Goal: Entertainment & Leisure: Consume media (video, audio)

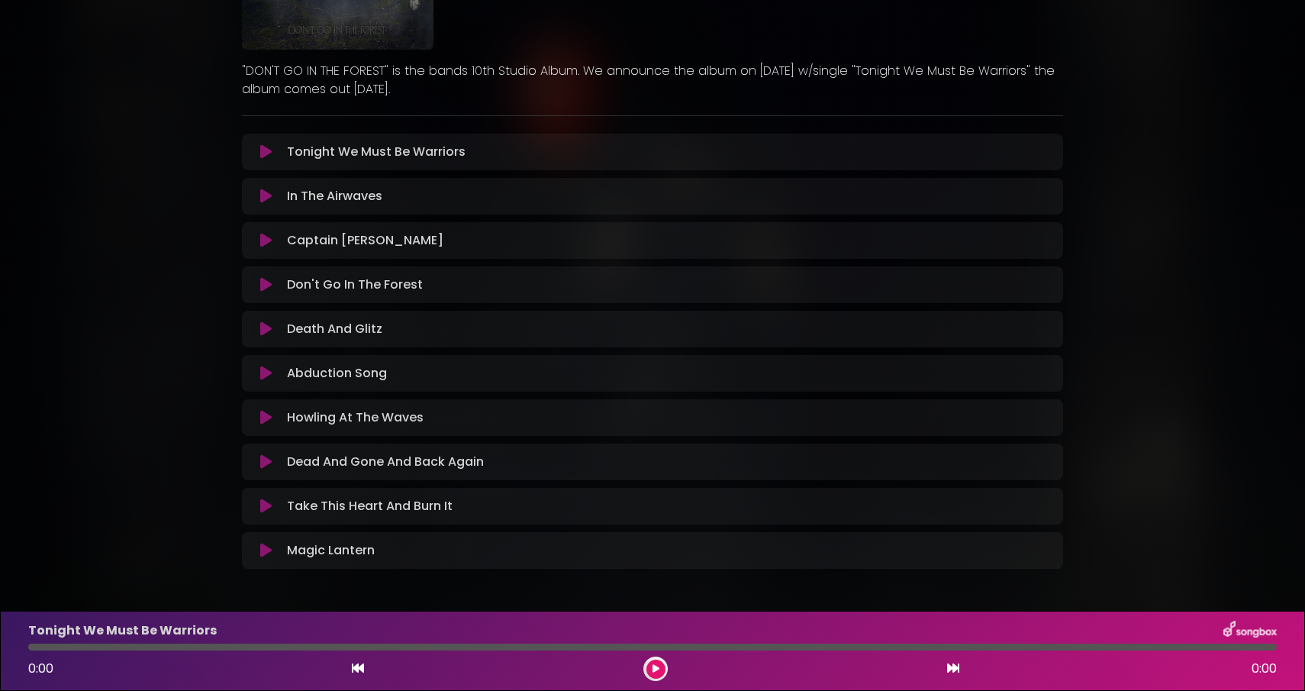
scroll to position [201, 0]
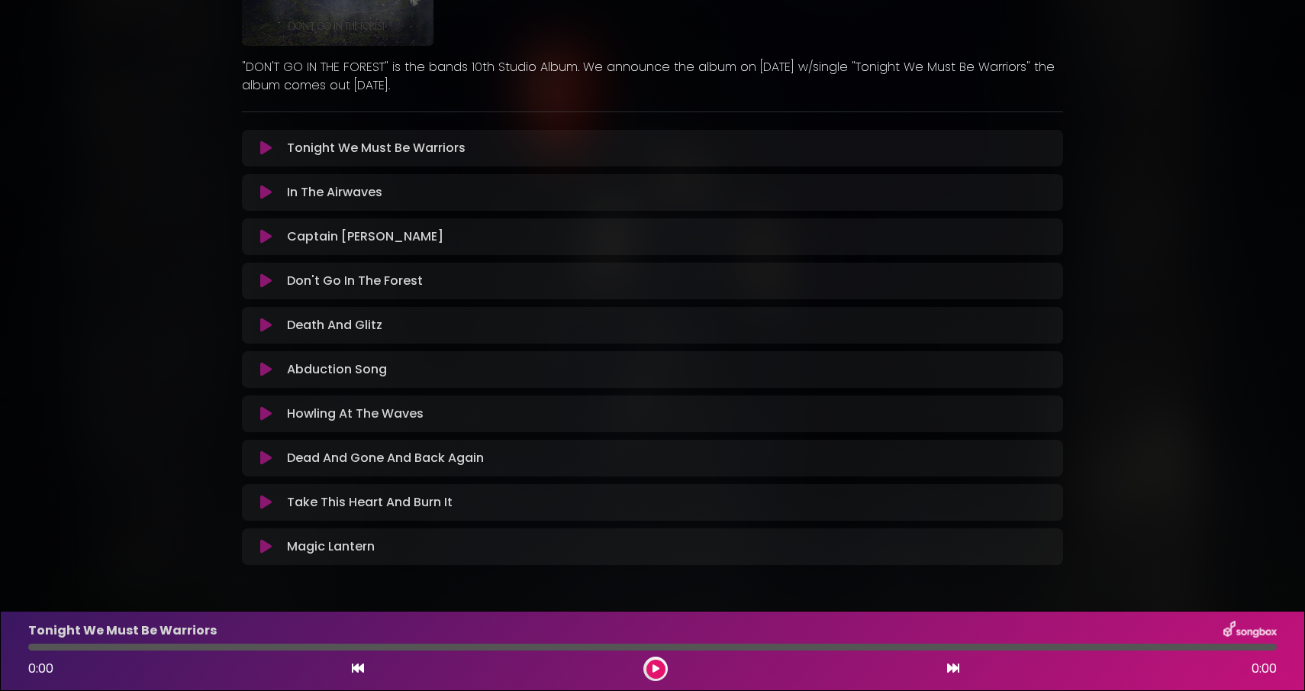
click at [269, 279] on icon at bounding box center [265, 280] width 11 height 15
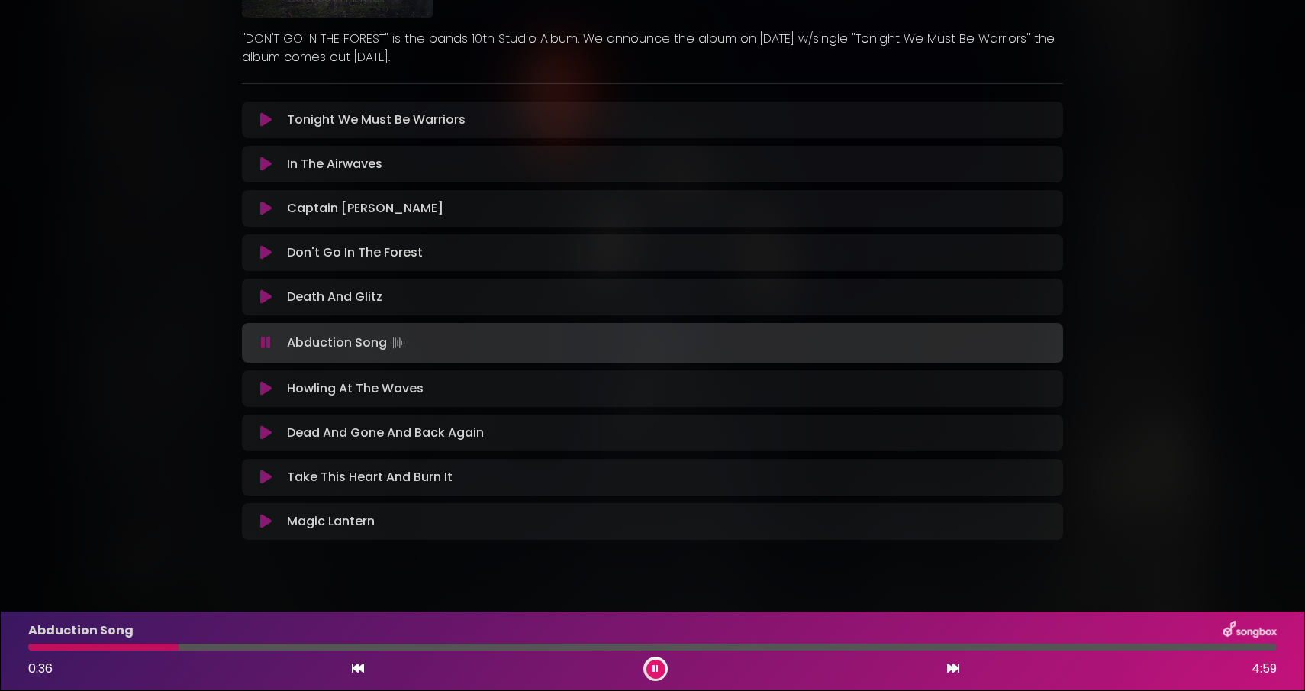
scroll to position [255, 0]
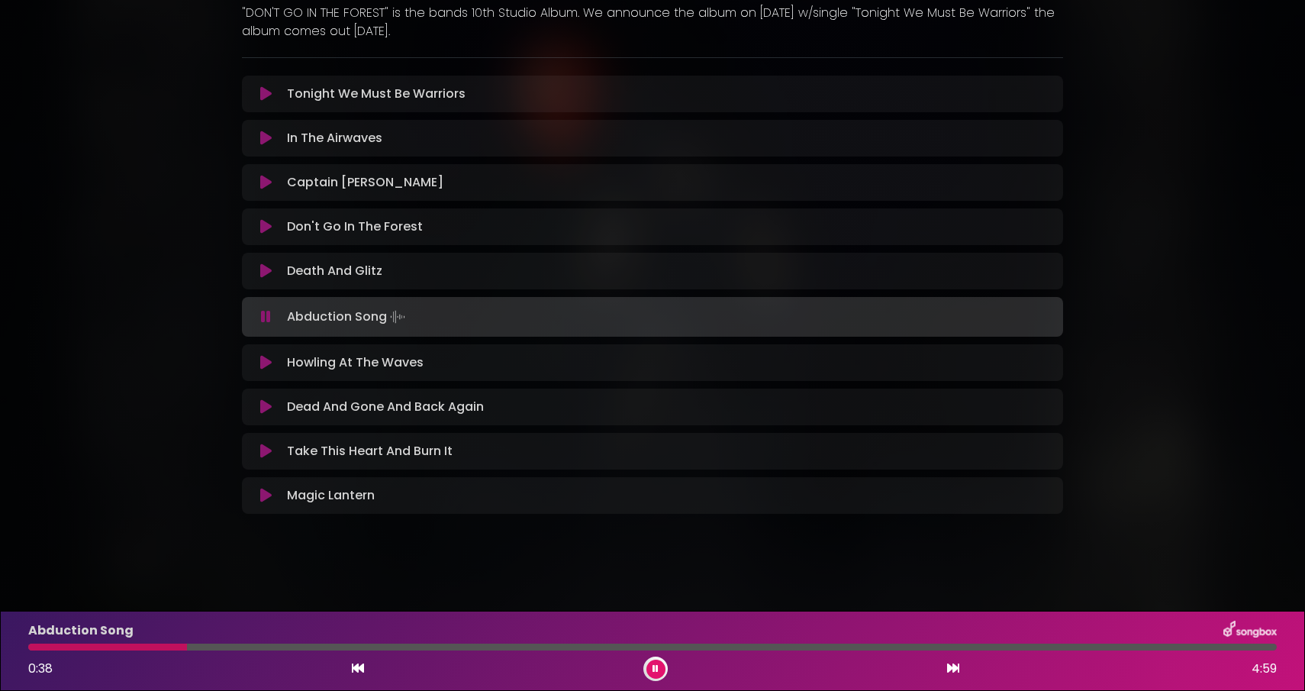
click at [270, 367] on icon at bounding box center [265, 362] width 11 height 15
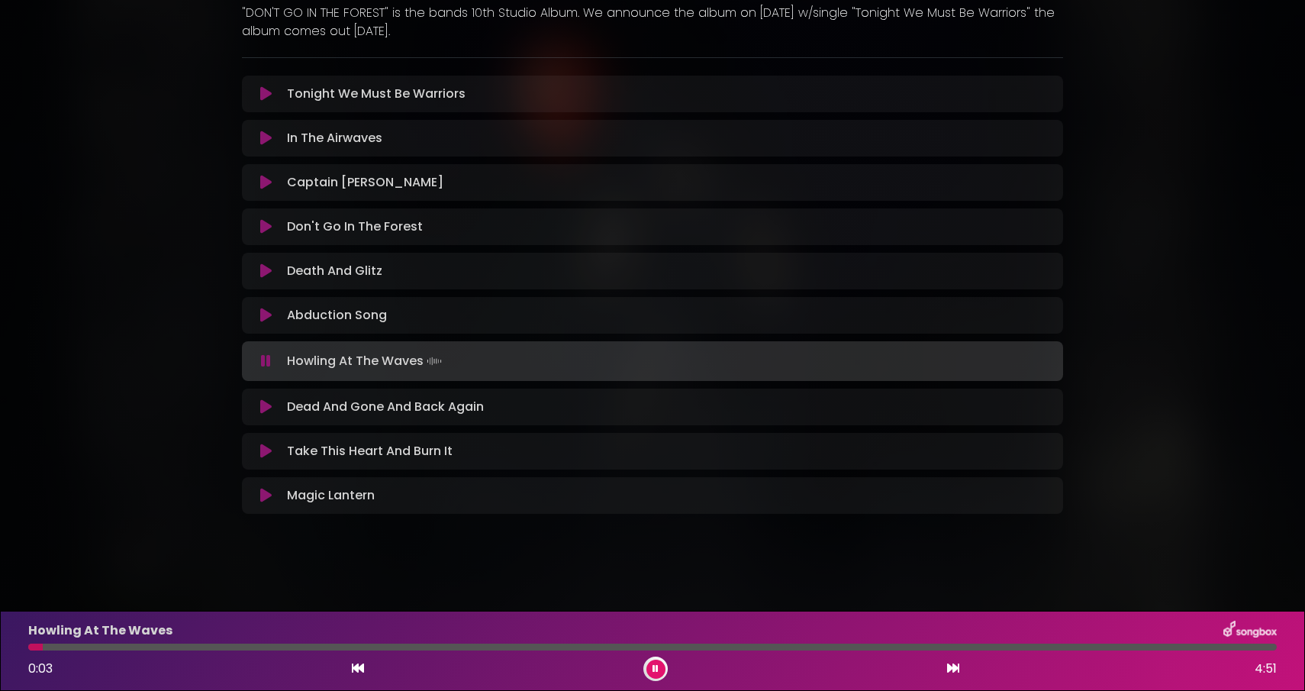
click at [113, 649] on div at bounding box center [652, 647] width 1249 height 7
click at [174, 648] on div at bounding box center [652, 647] width 1249 height 7
click at [236, 646] on div at bounding box center [652, 647] width 1249 height 7
click at [263, 411] on icon at bounding box center [265, 406] width 11 height 15
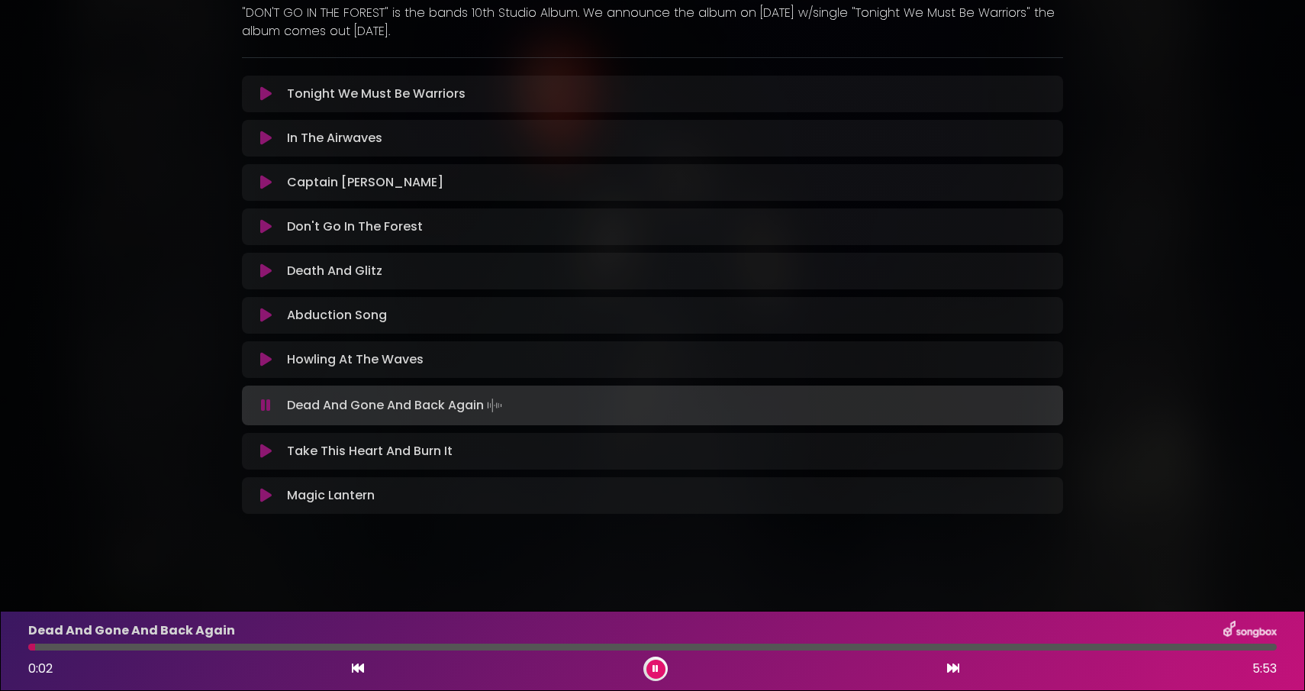
click at [68, 646] on div at bounding box center [652, 647] width 1249 height 7
click at [107, 648] on div at bounding box center [652, 647] width 1249 height 7
click at [156, 648] on div at bounding box center [652, 647] width 1249 height 7
click at [199, 651] on div "Dead And Gone And Back Again 0:37 5:53" at bounding box center [652, 651] width 1267 height 60
click at [211, 647] on div at bounding box center [652, 647] width 1249 height 7
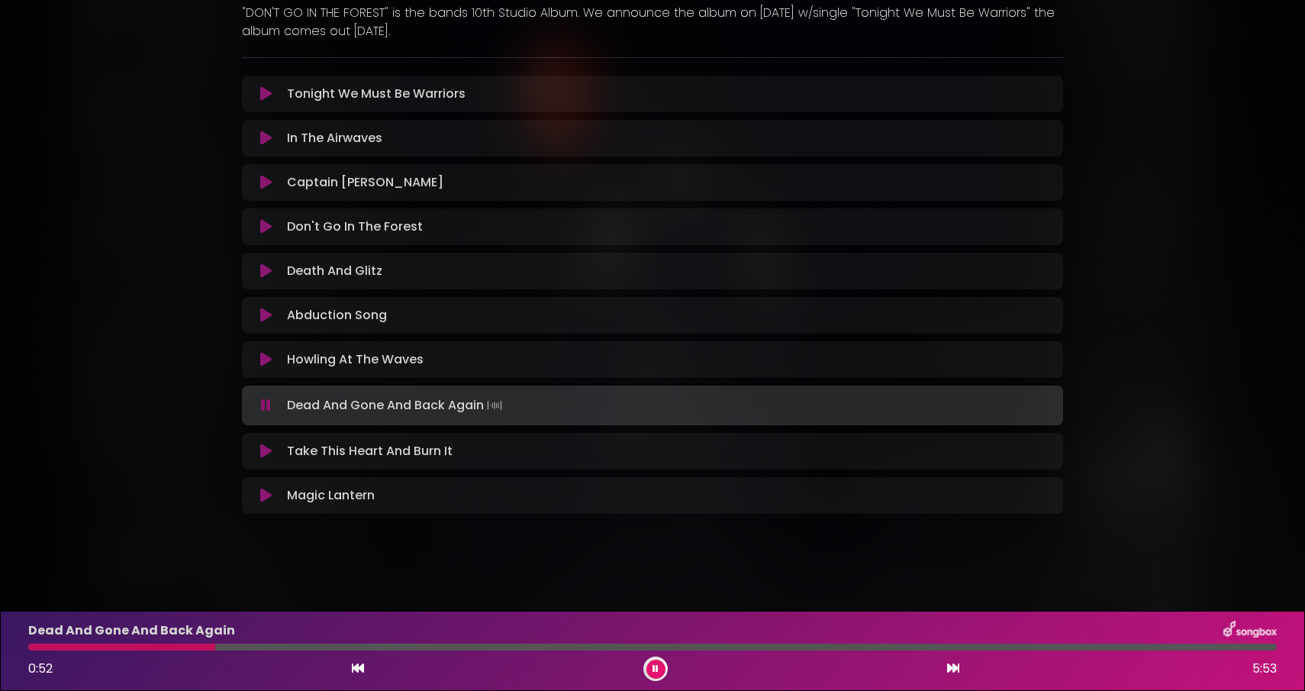
click at [249, 647] on div at bounding box center [652, 647] width 1249 height 7
click at [291, 649] on div at bounding box center [652, 647] width 1249 height 7
click at [344, 647] on div at bounding box center [652, 647] width 1249 height 7
click at [262, 453] on icon at bounding box center [265, 451] width 11 height 15
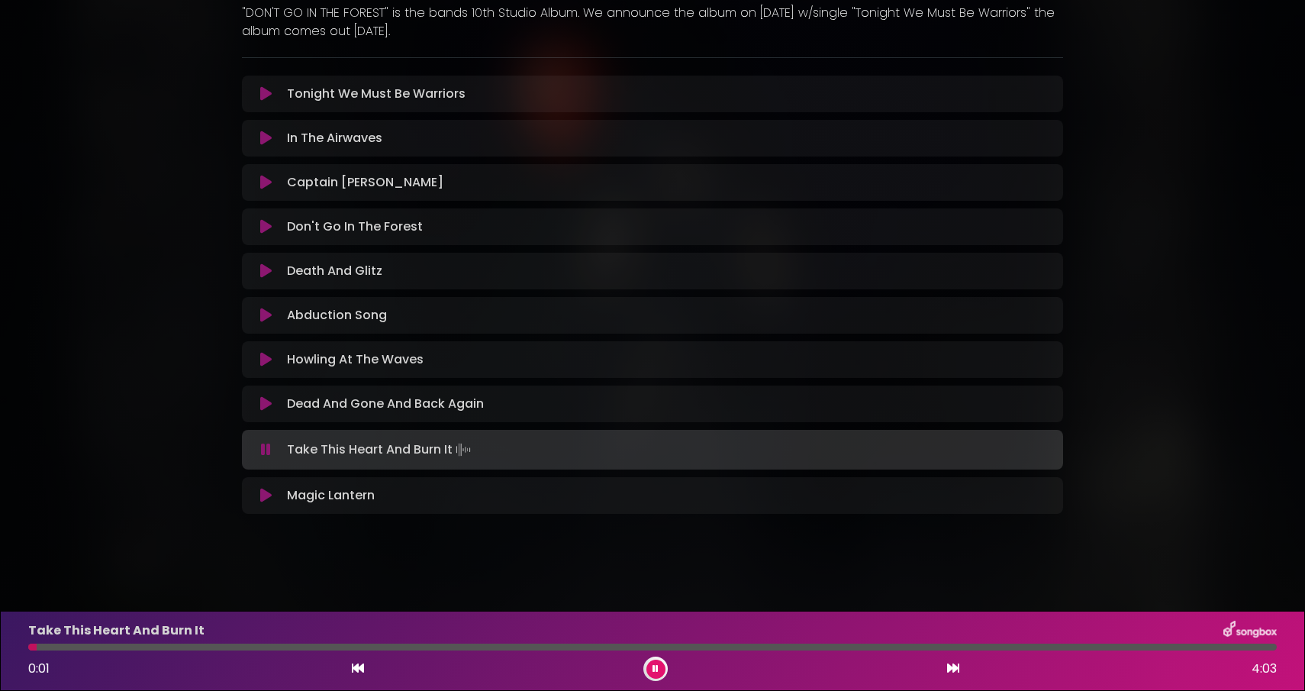
click at [85, 648] on div at bounding box center [652, 647] width 1249 height 7
click at [136, 644] on div at bounding box center [652, 647] width 1249 height 7
click at [216, 650] on div "Take This Heart And Burn It 0:22 4:03" at bounding box center [652, 651] width 1267 height 60
click at [222, 648] on div at bounding box center [652, 647] width 1249 height 7
click at [280, 648] on div at bounding box center [652, 647] width 1249 height 7
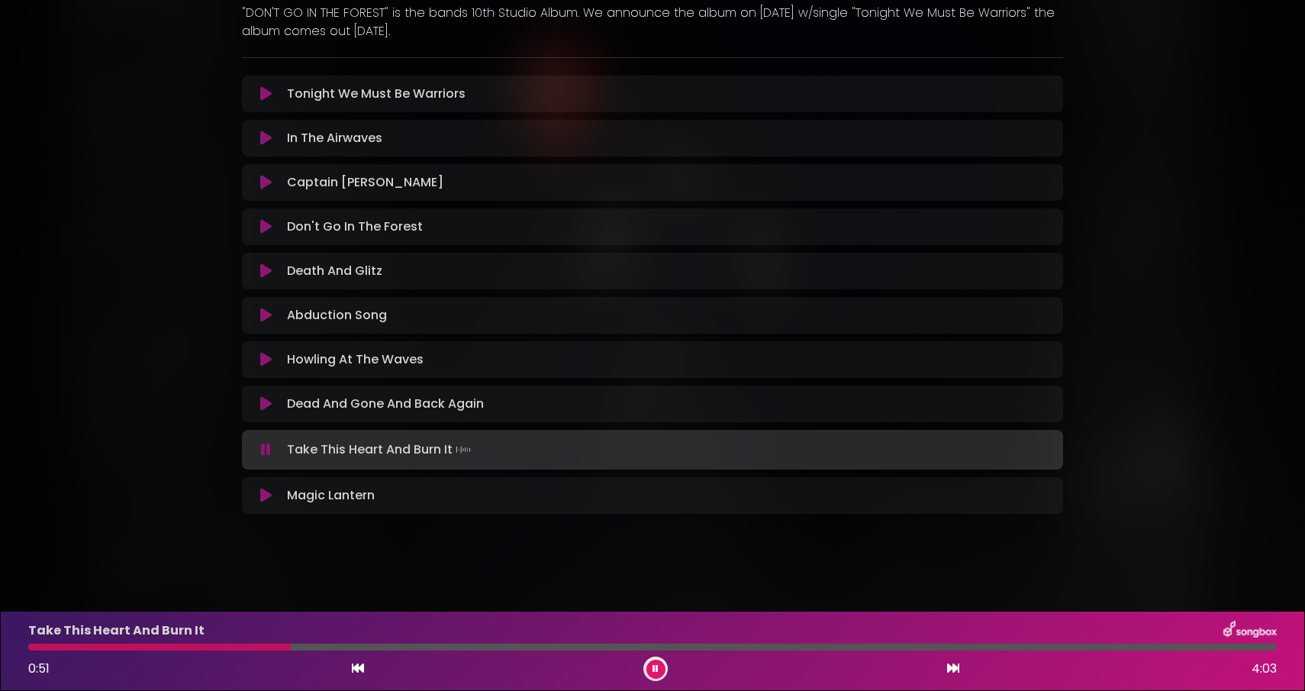
click at [269, 497] on icon at bounding box center [265, 495] width 11 height 15
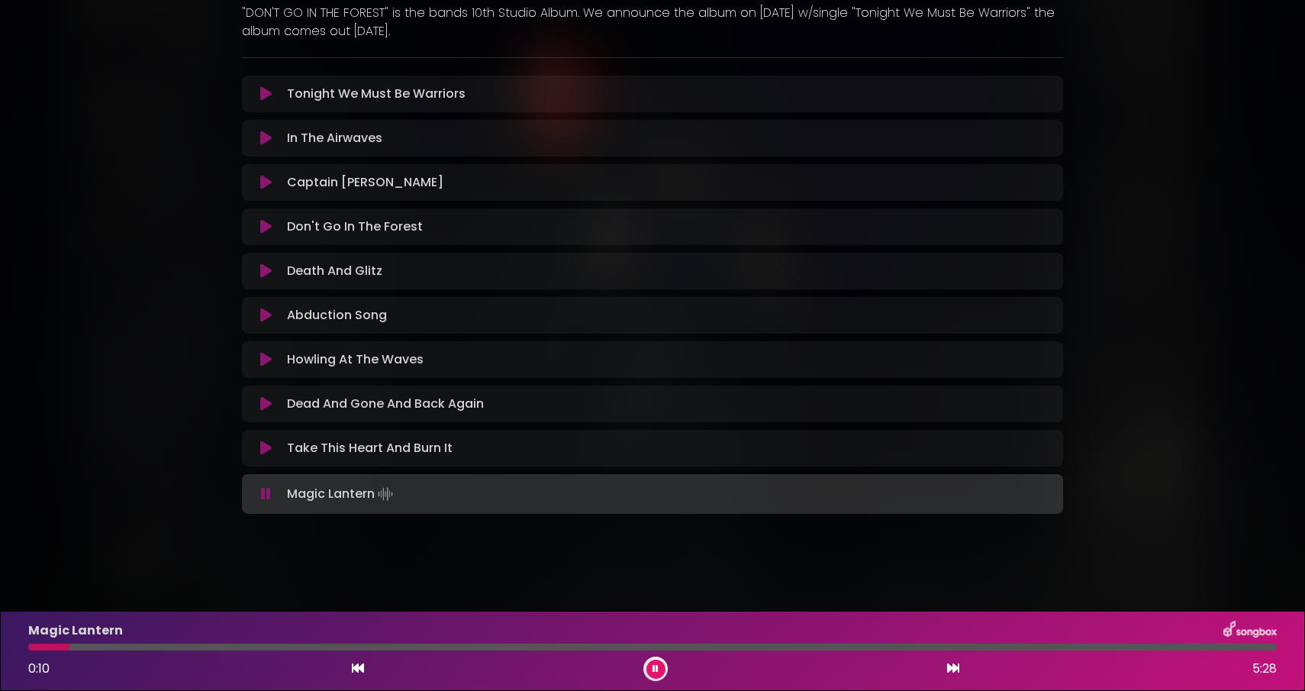
click at [97, 647] on div at bounding box center [652, 647] width 1249 height 7
click at [173, 649] on div at bounding box center [652, 647] width 1249 height 7
click at [223, 651] on div "Magic Lantern 0:40 5:28" at bounding box center [652, 651] width 1267 height 60
click at [236, 650] on div at bounding box center [652, 647] width 1249 height 7
click at [316, 649] on div at bounding box center [652, 647] width 1249 height 7
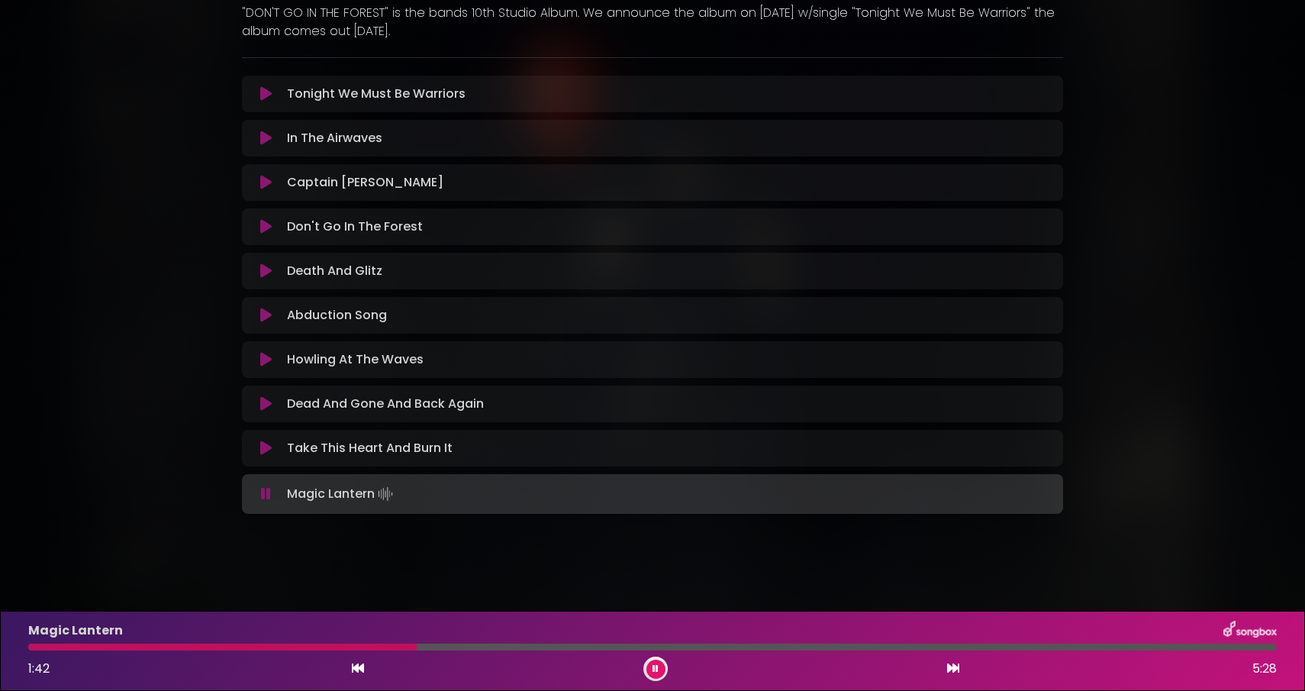
click at [417, 648] on div at bounding box center [652, 647] width 1249 height 7
click at [268, 231] on icon at bounding box center [265, 226] width 11 height 15
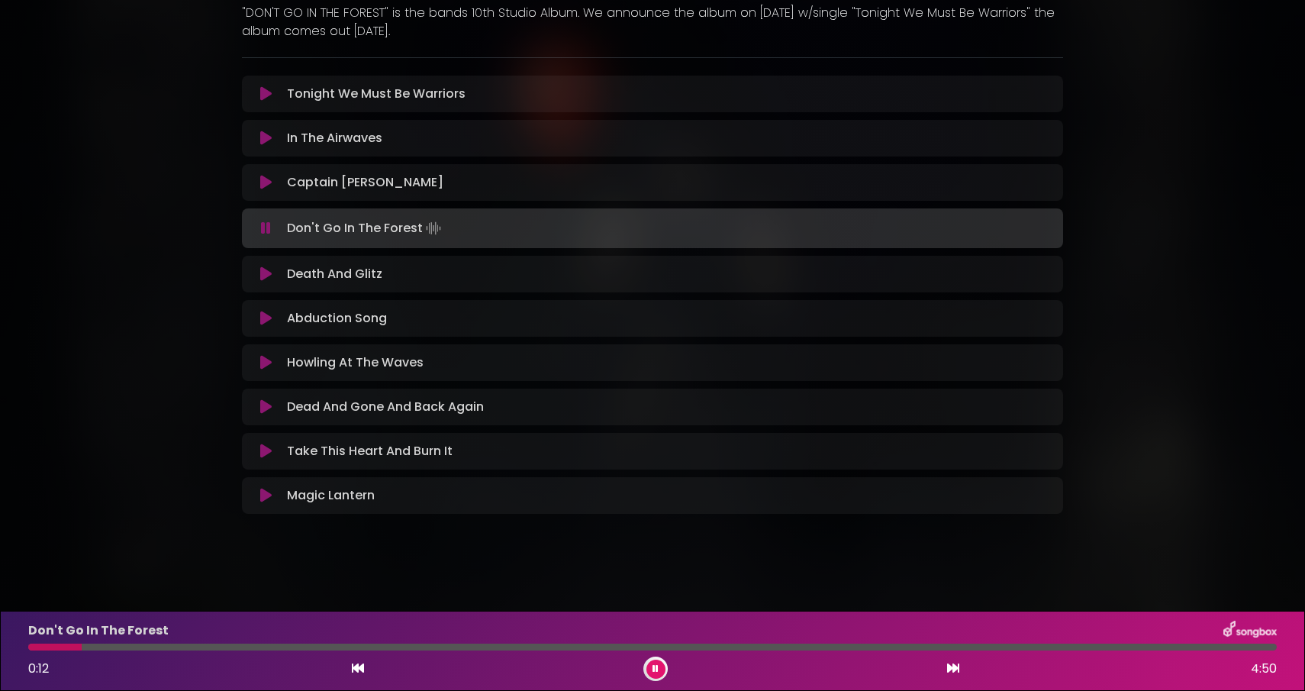
click at [206, 652] on div "Don't Go In The Forest 0:12 4:50" at bounding box center [652, 651] width 1267 height 60
click at [209, 646] on div at bounding box center [652, 647] width 1249 height 7
click at [269, 278] on icon at bounding box center [265, 273] width 11 height 15
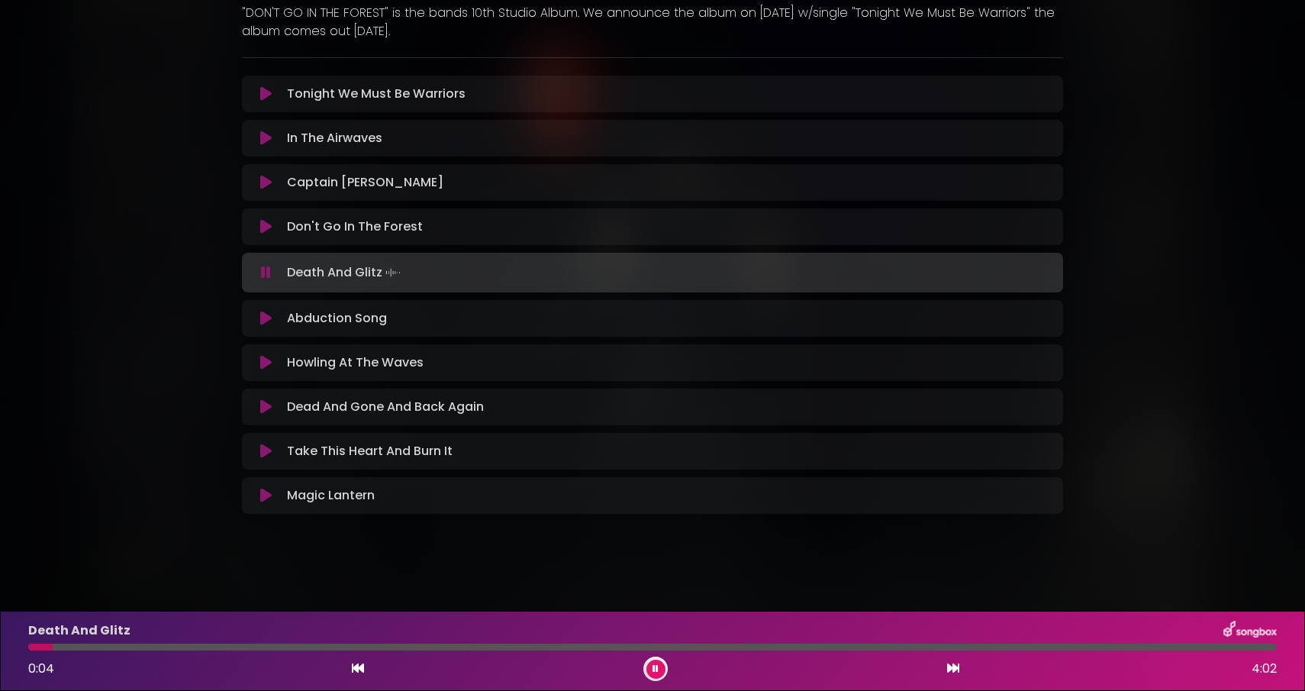
click at [183, 650] on div at bounding box center [652, 647] width 1249 height 7
click at [221, 649] on div at bounding box center [652, 647] width 1249 height 7
click at [309, 650] on div at bounding box center [652, 647] width 1249 height 7
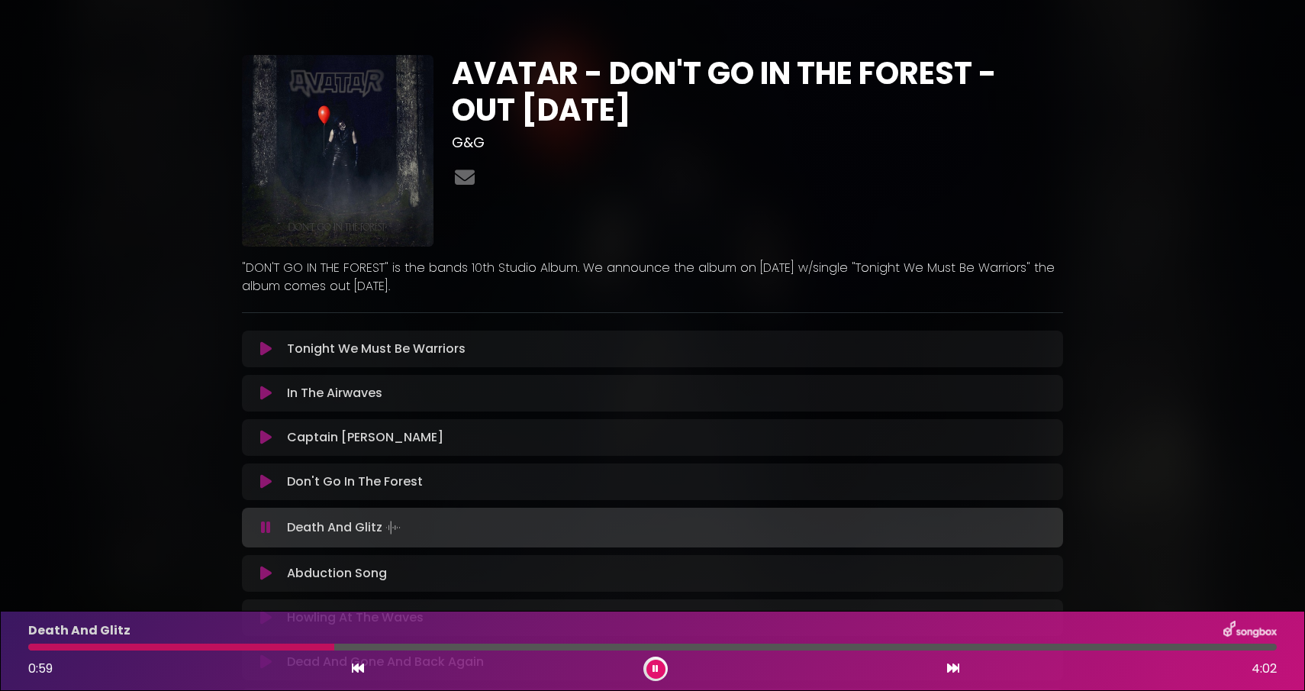
scroll to position [9, 0]
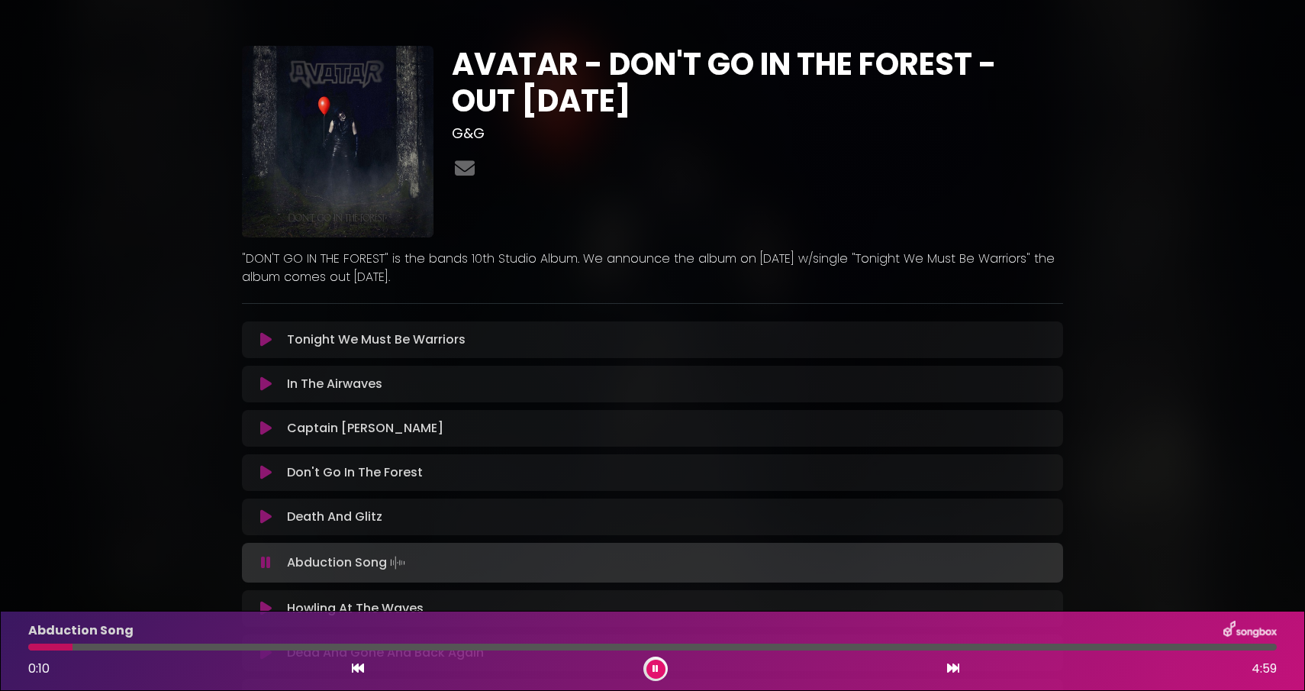
click at [653, 666] on icon at bounding box center [656, 668] width 7 height 9
